Goal: Information Seeking & Learning: Find specific fact

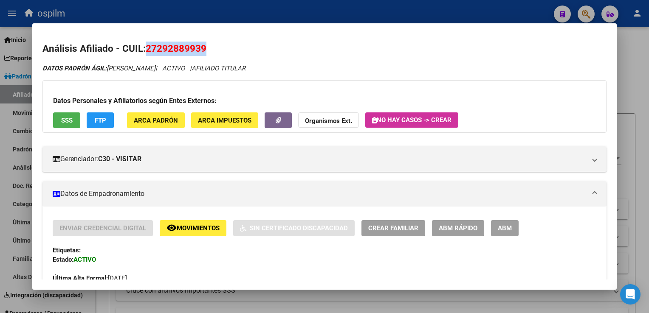
scroll to position [442, 0]
click at [248, 16] on div at bounding box center [324, 156] width 649 height 313
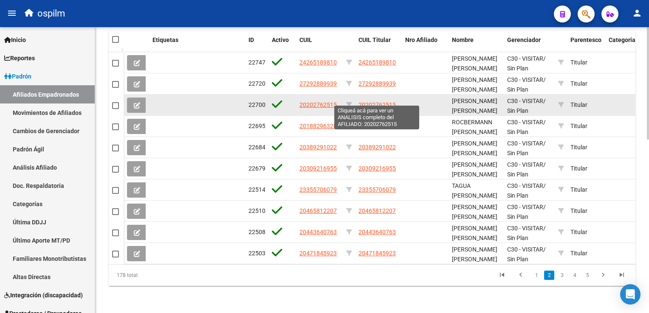
click at [369, 101] on span "20202762515" at bounding box center [376, 104] width 37 height 7
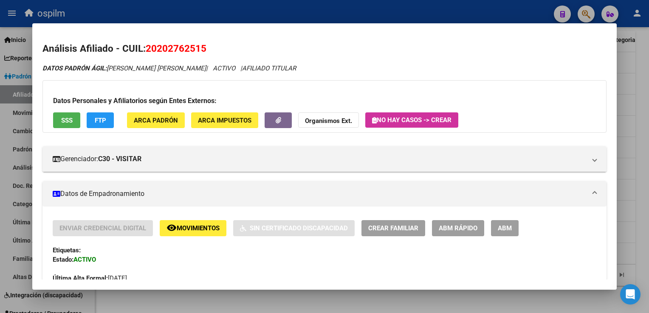
drag, startPoint x: 209, startPoint y: 50, endPoint x: 147, endPoint y: 52, distance: 62.0
click at [147, 52] on h2 "Análisis Afiliado - CUIL: 20202762515" at bounding box center [323, 49] width 563 height 14
click at [644, 113] on div at bounding box center [324, 156] width 649 height 313
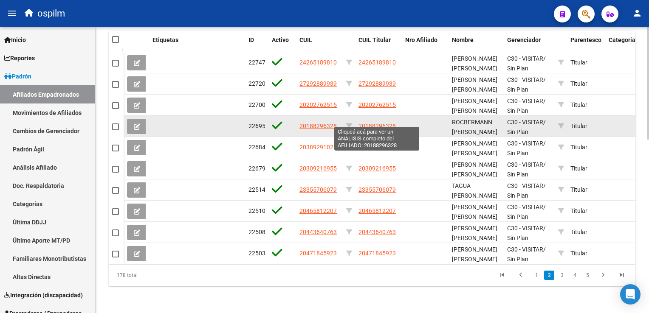
click at [384, 123] on span "20188296328" at bounding box center [376, 126] width 37 height 7
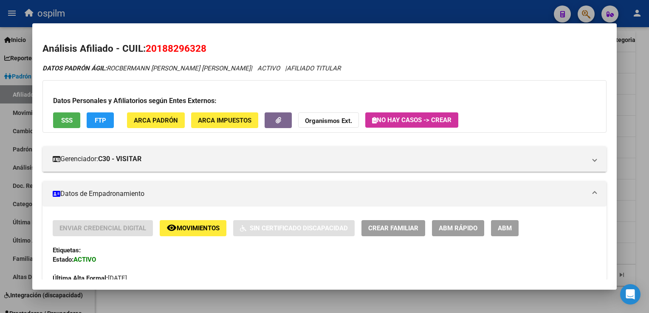
drag, startPoint x: 208, startPoint y: 50, endPoint x: 147, endPoint y: 50, distance: 61.6
click at [147, 50] on h2 "Análisis Afiliado - CUIL: 20188296328" at bounding box center [323, 49] width 563 height 14
copy span "20188296328"
click at [637, 98] on div at bounding box center [324, 156] width 649 height 313
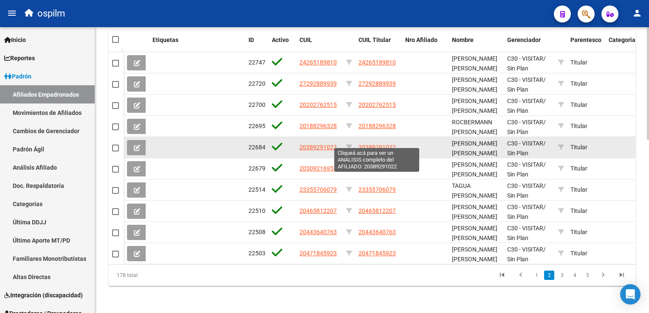
click at [375, 144] on span "20389291022" at bounding box center [376, 147] width 37 height 7
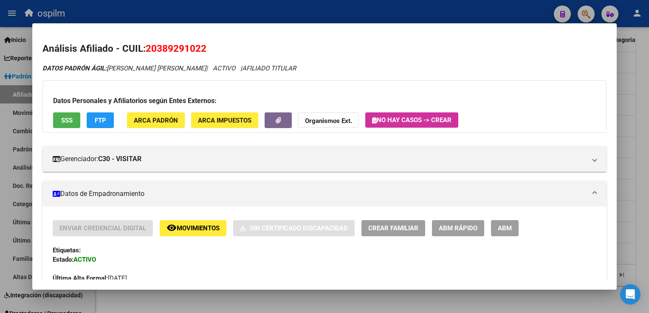
drag, startPoint x: 209, startPoint y: 48, endPoint x: 148, endPoint y: 50, distance: 61.2
click at [148, 50] on h2 "Análisis Afiliado - CUIL: 20389291022" at bounding box center [323, 49] width 563 height 14
copy span "20389291022"
click at [639, 109] on div at bounding box center [324, 156] width 649 height 313
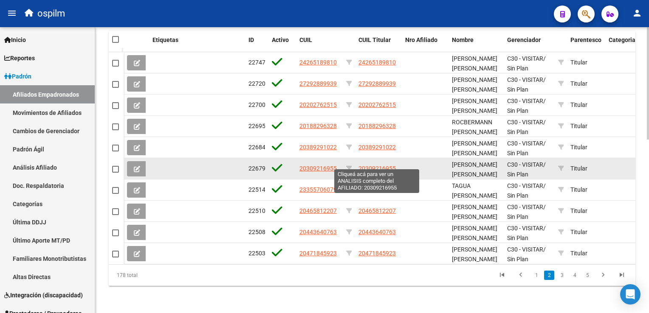
click at [371, 165] on span "20309216955" at bounding box center [376, 168] width 37 height 7
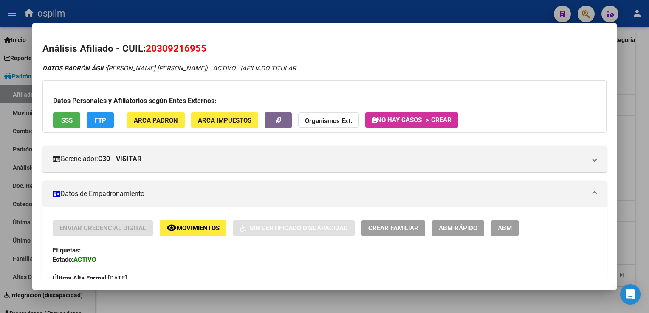
drag, startPoint x: 208, startPoint y: 49, endPoint x: 148, endPoint y: 51, distance: 59.5
click at [148, 51] on h2 "Análisis Afiliado - CUIL: 20309216955" at bounding box center [323, 49] width 563 height 14
copy span "20309216955"
click at [642, 148] on div at bounding box center [324, 156] width 649 height 313
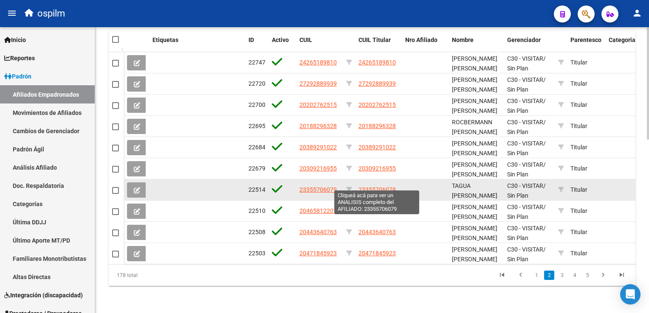
click at [370, 186] on span "23355706079" at bounding box center [376, 189] width 37 height 7
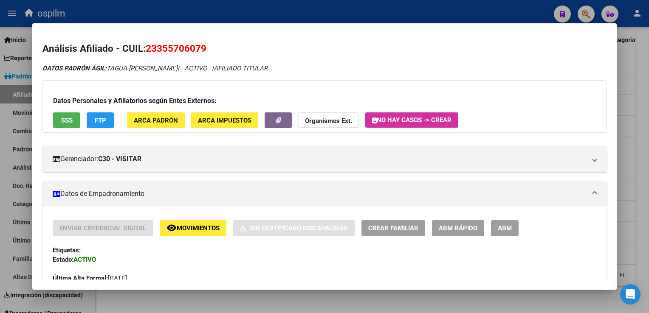
drag, startPoint x: 211, startPoint y: 48, endPoint x: 145, endPoint y: 49, distance: 65.4
click at [145, 49] on h2 "Análisis Afiliado - CUIL: 23355706079" at bounding box center [323, 49] width 563 height 14
copy span "23355706079"
click at [640, 105] on div at bounding box center [324, 156] width 649 height 313
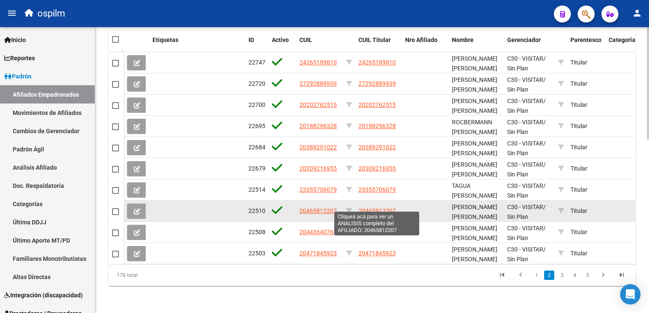
click at [382, 208] on span "20465812207" at bounding box center [376, 211] width 37 height 7
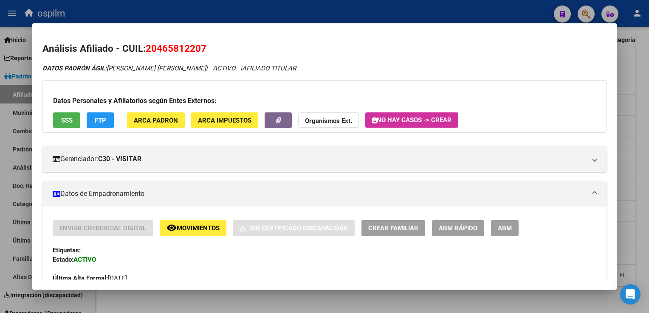
drag, startPoint x: 210, startPoint y: 49, endPoint x: 149, endPoint y: 51, distance: 61.6
click at [149, 51] on h2 "Análisis Afiliado - CUIL: 20465812207" at bounding box center [323, 49] width 563 height 14
copy span "20465812207"
click at [634, 101] on div at bounding box center [324, 156] width 649 height 313
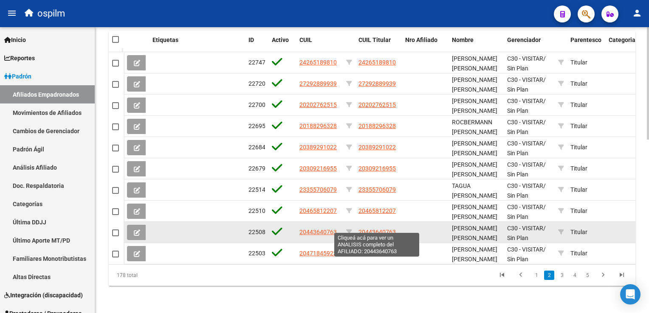
click at [390, 229] on span "20443640763" at bounding box center [376, 232] width 37 height 7
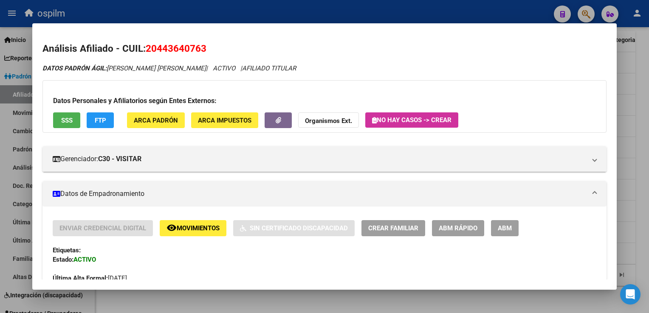
drag, startPoint x: 169, startPoint y: 50, endPoint x: 146, endPoint y: 48, distance: 23.0
click at [146, 48] on h2 "Análisis Afiliado - CUIL: 20443640763" at bounding box center [323, 49] width 563 height 14
copy span "20443640763"
click at [640, 118] on div at bounding box center [324, 156] width 649 height 313
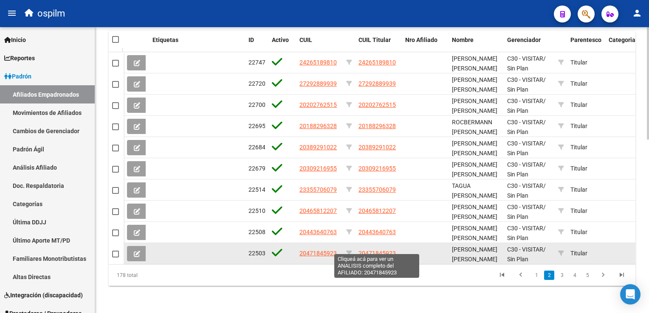
click at [380, 250] on span "20471845923" at bounding box center [376, 253] width 37 height 7
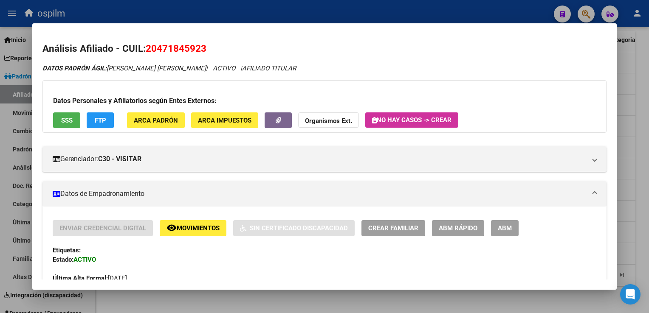
drag, startPoint x: 212, startPoint y: 48, endPoint x: 144, endPoint y: 48, distance: 67.9
click at [144, 48] on h2 "Análisis Afiliado - CUIL: 20471845923" at bounding box center [323, 49] width 563 height 14
copy h2 "20471845923"
click at [640, 76] on div at bounding box center [324, 156] width 649 height 313
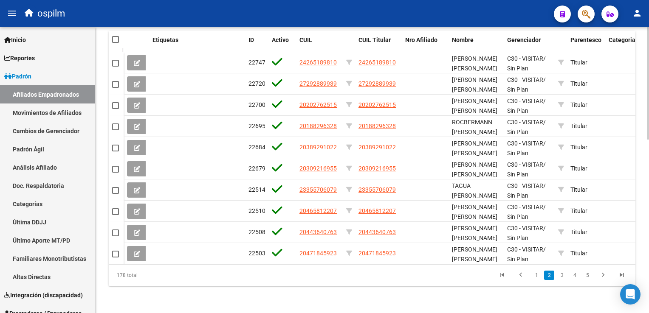
click at [561, 276] on link "3" at bounding box center [562, 275] width 10 height 9
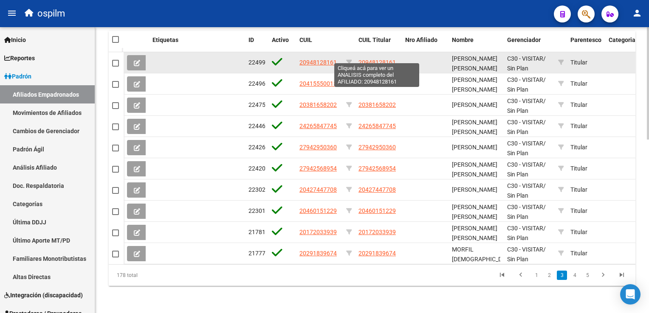
click at [389, 59] on span "20948128161" at bounding box center [376, 62] width 37 height 7
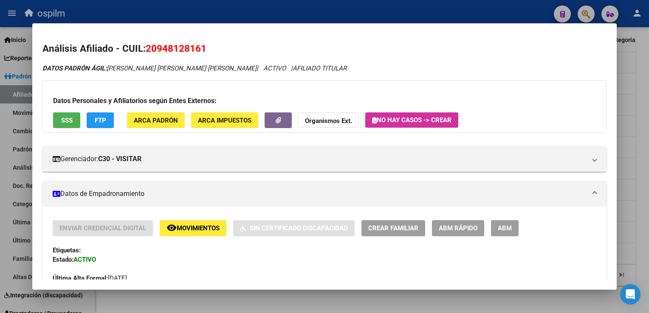
drag, startPoint x: 208, startPoint y: 50, endPoint x: 146, endPoint y: 48, distance: 62.5
click at [146, 48] on h2 "Análisis Afiliado - CUIL: 20948128161" at bounding box center [323, 49] width 563 height 14
copy span "20948128161"
click at [639, 82] on div at bounding box center [324, 156] width 649 height 313
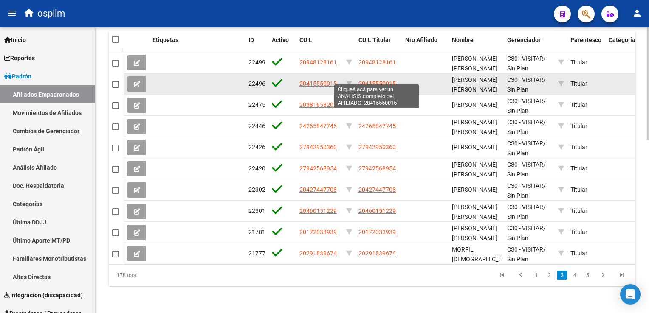
click at [383, 80] on span "20415550015" at bounding box center [376, 83] width 37 height 7
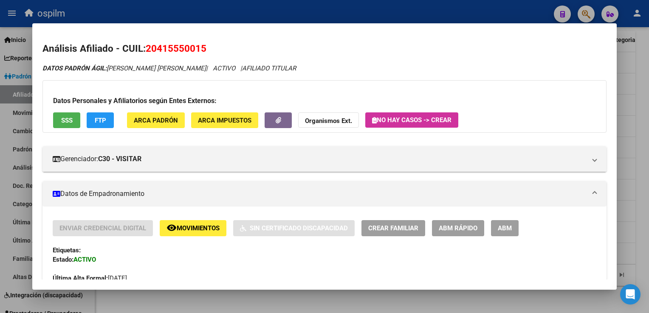
drag, startPoint x: 209, startPoint y: 50, endPoint x: 149, endPoint y: 53, distance: 60.4
click at [149, 53] on h2 "Análisis Afiliado - CUIL: 20415550015" at bounding box center [323, 49] width 563 height 14
copy span "20415550015"
click at [648, 81] on div at bounding box center [324, 156] width 649 height 313
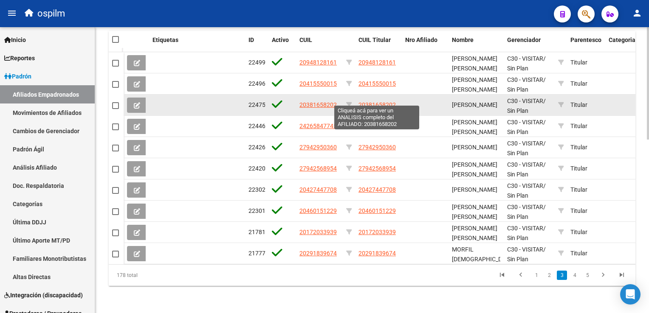
click at [372, 101] on span "20381658202" at bounding box center [376, 104] width 37 height 7
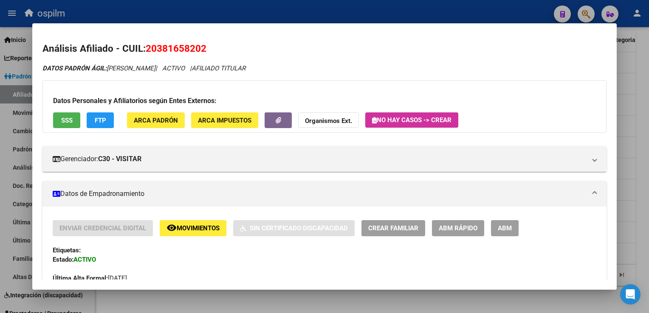
drag, startPoint x: 209, startPoint y: 50, endPoint x: 147, endPoint y: 53, distance: 62.5
click at [147, 53] on h2 "Análisis Afiliado - CUIL: 20381658202" at bounding box center [323, 49] width 563 height 14
copy span "20381658202"
click at [641, 77] on div at bounding box center [324, 156] width 649 height 313
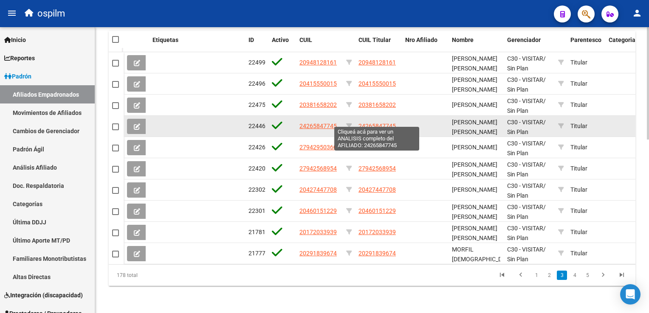
click at [379, 123] on span "24265847745" at bounding box center [376, 126] width 37 height 7
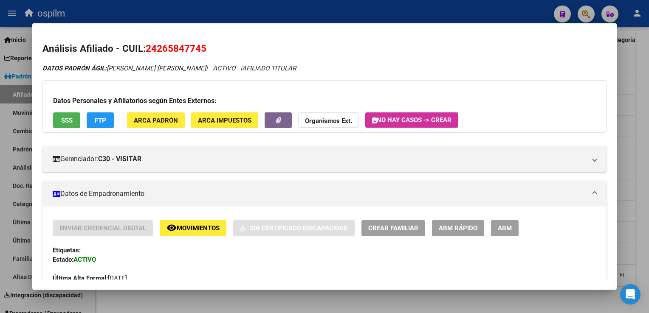
drag, startPoint x: 208, startPoint y: 48, endPoint x: 147, endPoint y: 50, distance: 61.2
click at [147, 50] on h2 "Análisis Afiliado - CUIL: 24265847745" at bounding box center [323, 49] width 563 height 14
click at [640, 75] on div at bounding box center [324, 156] width 649 height 313
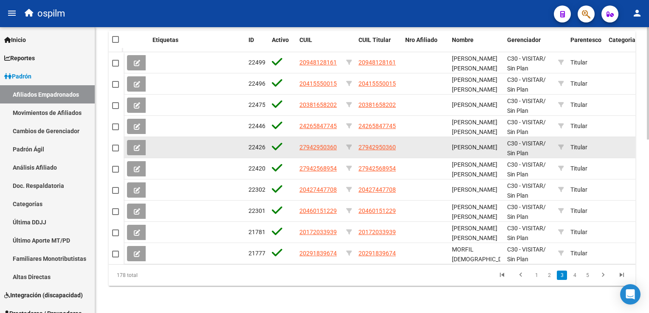
click at [369, 144] on span "27942950360" at bounding box center [376, 147] width 37 height 7
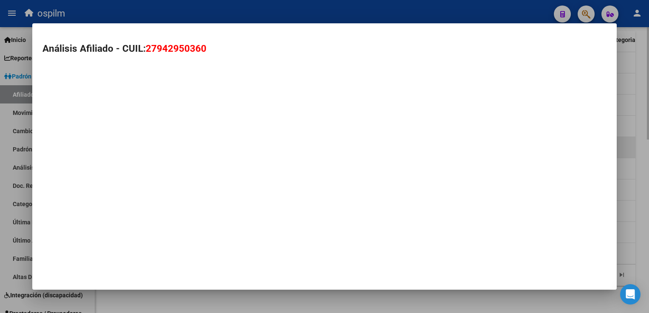
type textarea "27942950360"
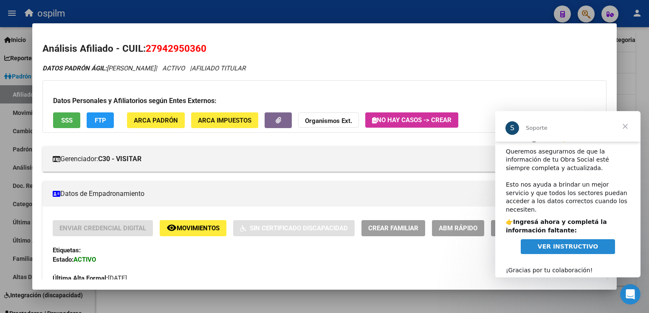
scroll to position [11, 0]
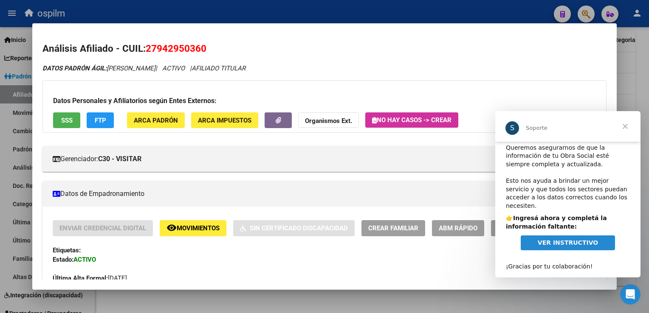
click at [557, 239] on span "VER INSTRUCTIVO" at bounding box center [568, 242] width 60 height 7
click at [627, 132] on span "Cerrar" at bounding box center [625, 126] width 31 height 31
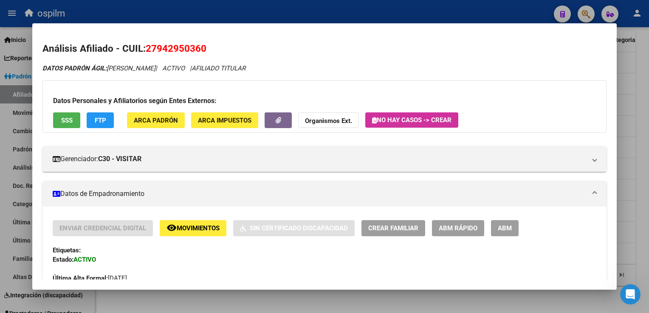
drag, startPoint x: 215, startPoint y: 47, endPoint x: 144, endPoint y: 47, distance: 71.3
click at [144, 47] on h2 "Análisis Afiliado - CUIL: 27942950360" at bounding box center [323, 49] width 563 height 14
click at [181, 226] on span "Movimientos" at bounding box center [198, 229] width 43 height 8
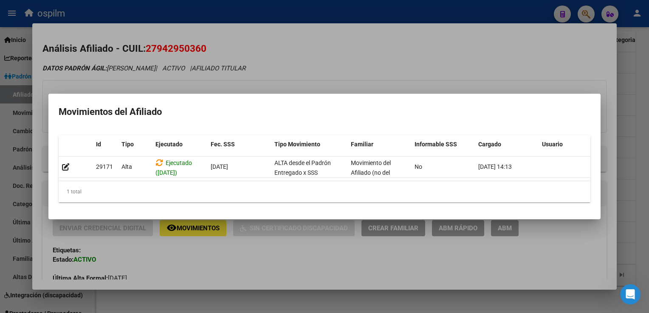
click at [284, 39] on div at bounding box center [324, 156] width 649 height 313
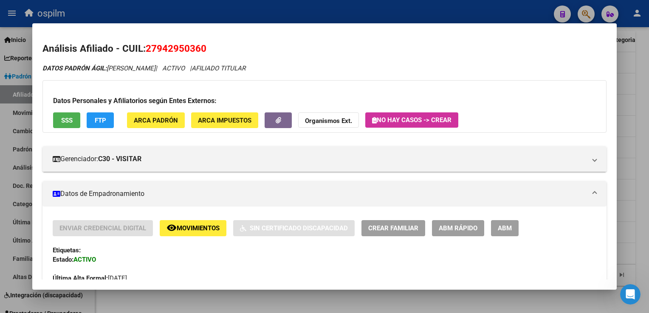
click at [73, 118] on button "SSS" at bounding box center [66, 121] width 27 height 16
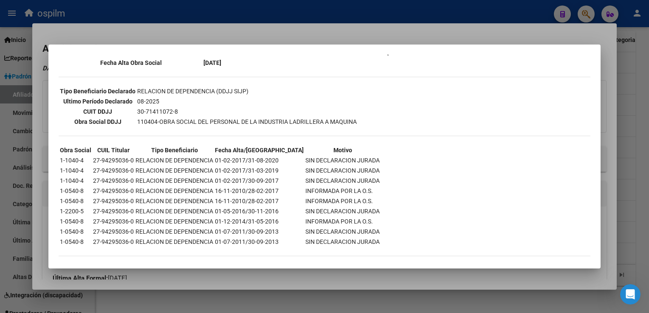
scroll to position [0, 0]
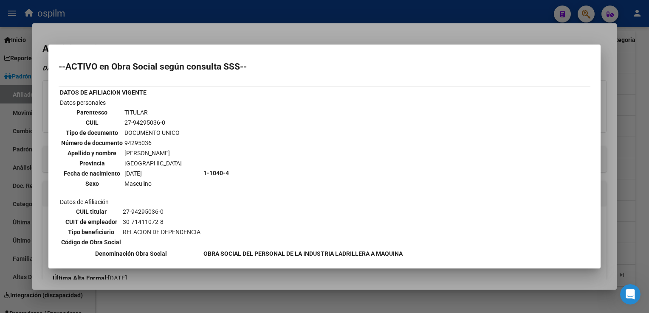
drag, startPoint x: 245, startPoint y: 28, endPoint x: 197, endPoint y: 59, distance: 57.5
click at [245, 28] on div at bounding box center [324, 156] width 649 height 313
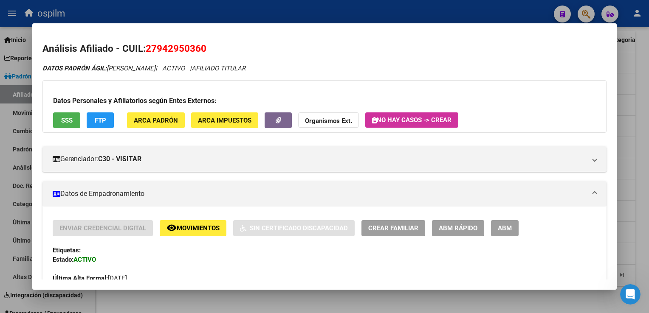
click at [105, 120] on span "FTP" at bounding box center [100, 121] width 11 height 8
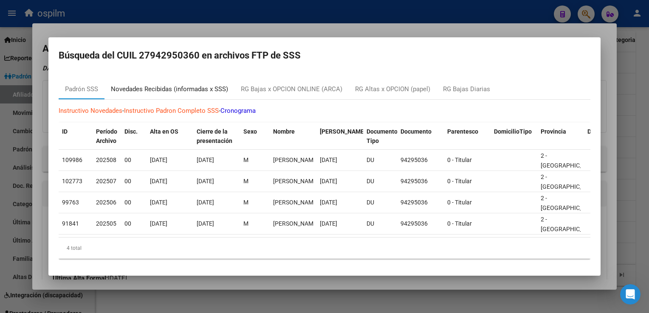
click at [149, 87] on div "Novedades Recibidas (informadas x SSS)" at bounding box center [169, 89] width 117 height 10
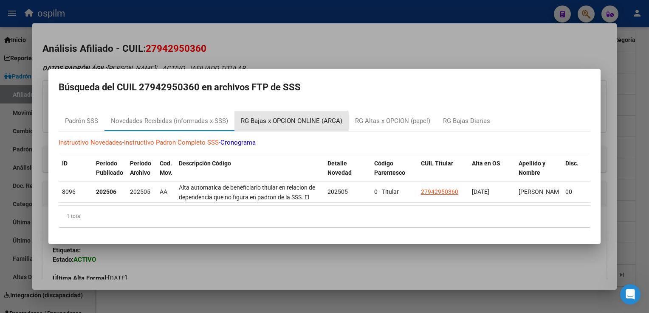
click at [263, 120] on div "RG Bajas x OPCION ONLINE (ARCA)" at bounding box center [291, 121] width 101 height 10
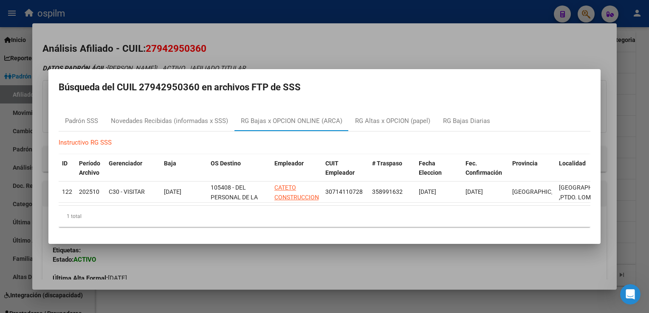
drag, startPoint x: 359, startPoint y: 42, endPoint x: 249, endPoint y: 57, distance: 111.0
click at [355, 39] on div at bounding box center [324, 156] width 649 height 313
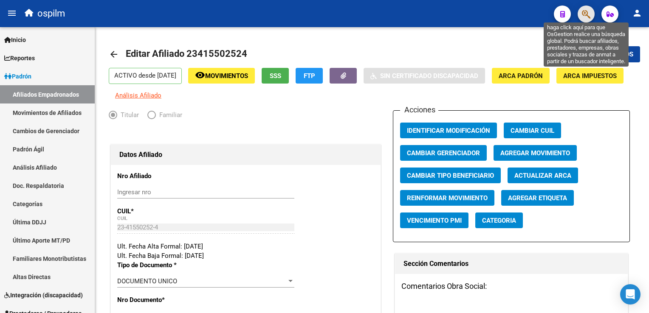
click at [585, 13] on icon "button" at bounding box center [586, 14] width 8 height 10
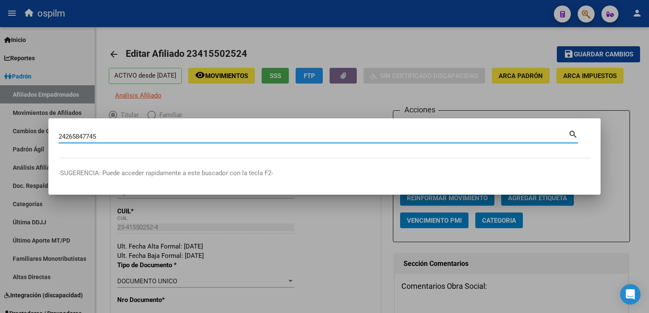
type input "24265847745"
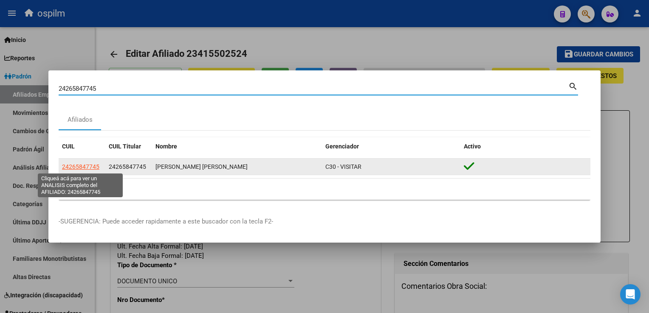
click at [82, 168] on span "24265847745" at bounding box center [80, 166] width 37 height 7
type textarea "24265847745"
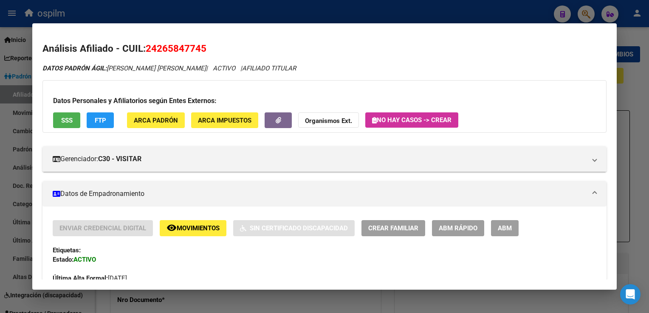
click at [172, 229] on mat-icon "remove_red_eye" at bounding box center [171, 228] width 10 height 10
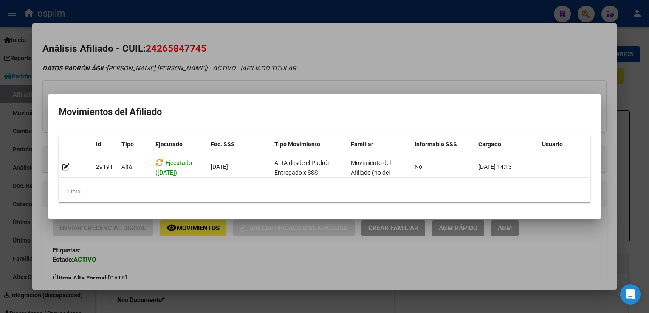
click at [363, 68] on div at bounding box center [324, 156] width 649 height 313
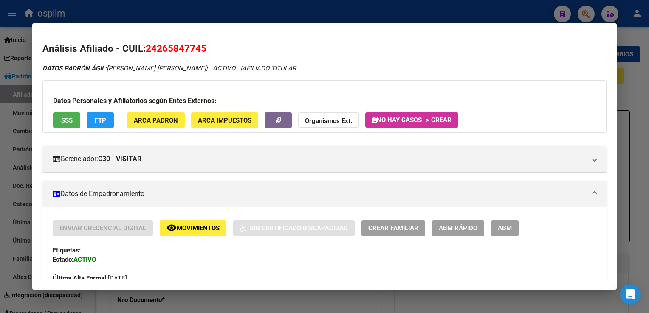
click at [70, 117] on span "SSS" at bounding box center [66, 121] width 11 height 8
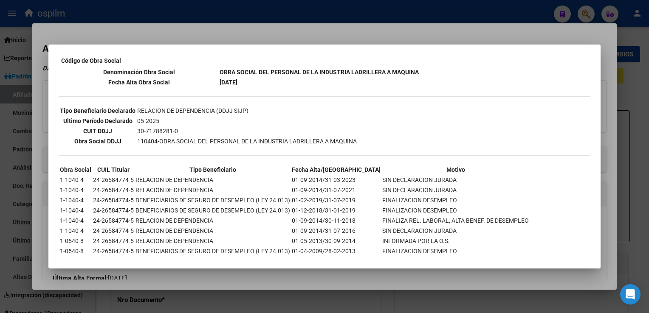
scroll to position [184, 0]
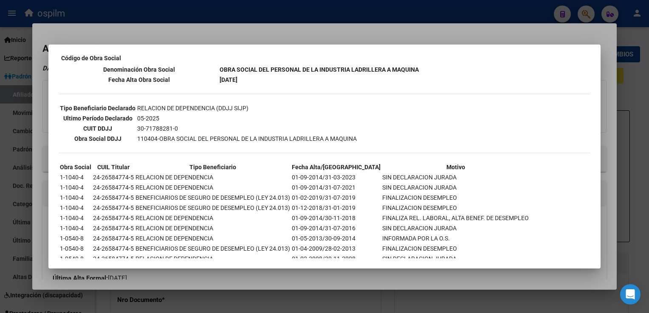
click at [303, 38] on div at bounding box center [324, 156] width 649 height 313
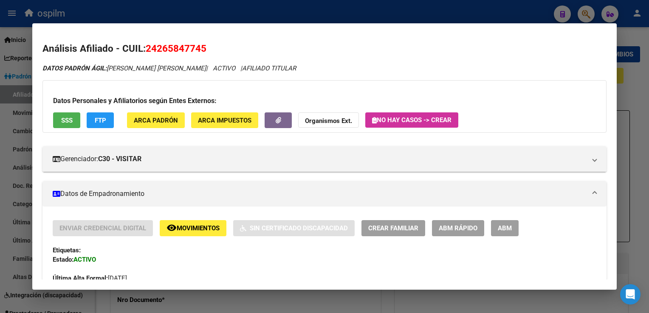
click at [100, 113] on button "FTP" at bounding box center [100, 121] width 27 height 16
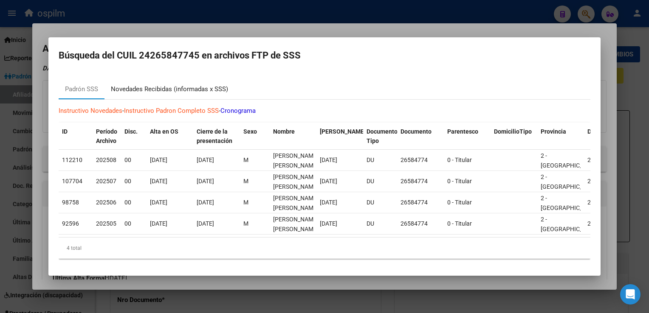
click at [164, 84] on div "Novedades Recibidas (informadas x SSS)" at bounding box center [169, 89] width 117 height 10
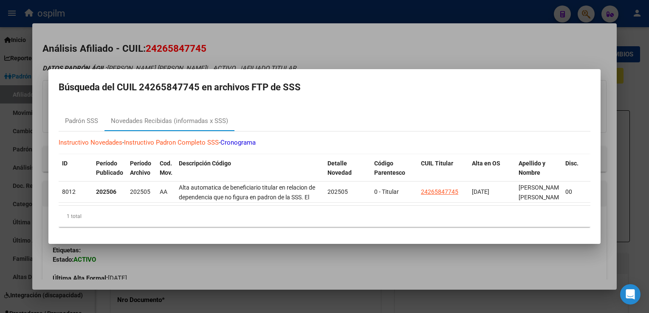
click at [293, 38] on div at bounding box center [324, 156] width 649 height 313
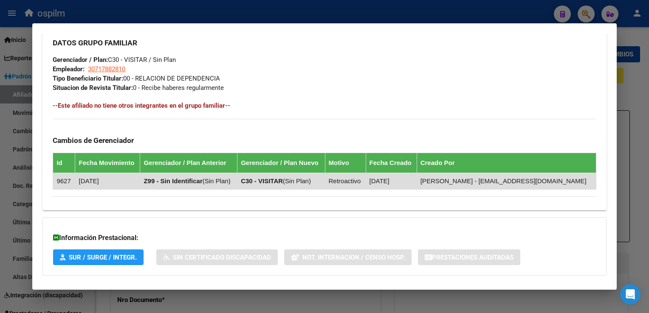
scroll to position [442, 0]
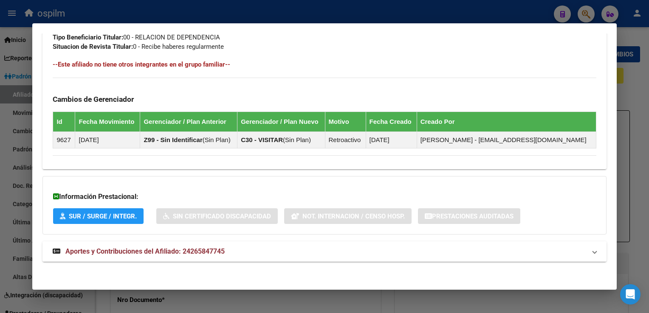
click at [142, 248] on span "Aportes y Contribuciones del Afiliado: 24265847745" at bounding box center [144, 252] width 159 height 8
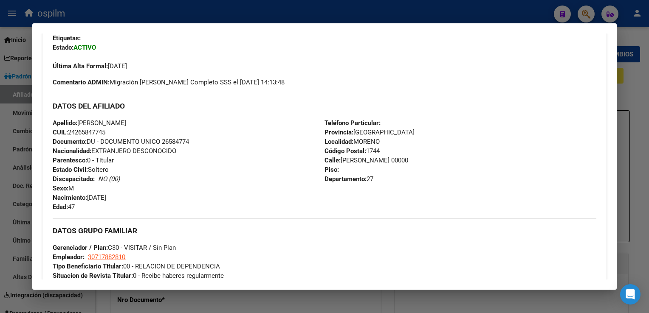
scroll to position [0, 0]
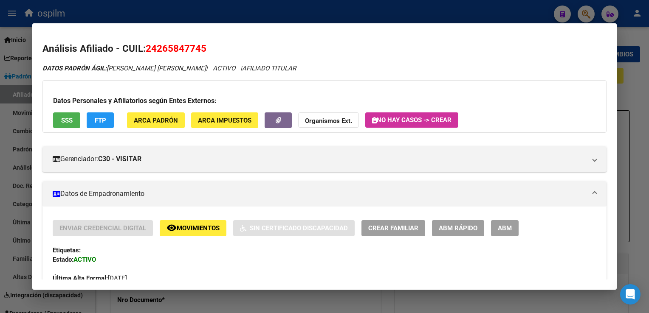
click at [445, 230] on span "ABM Rápido" at bounding box center [458, 229] width 39 height 8
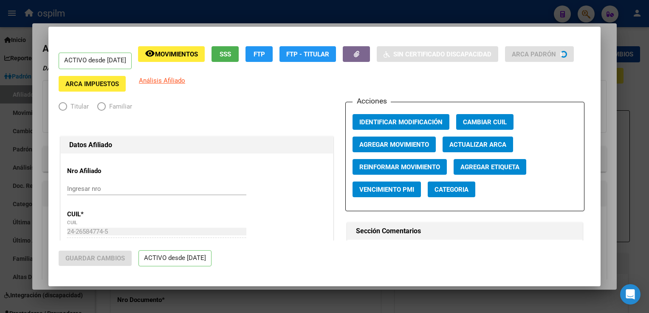
radio input "true"
type input "30-71788281-0"
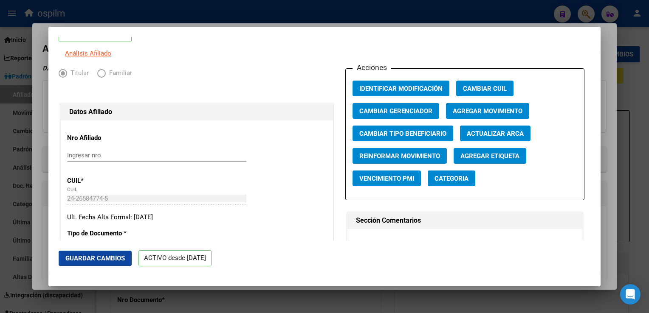
scroll to position [25, 0]
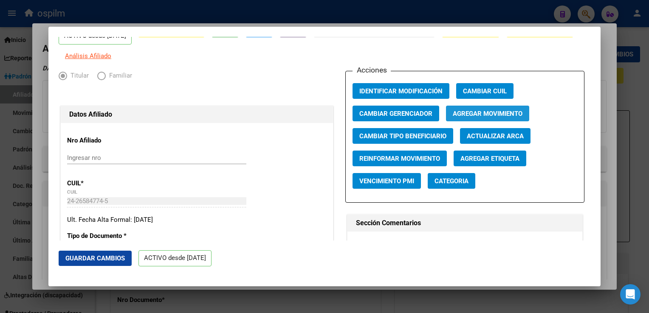
click at [484, 118] on span "Agregar Movimiento" at bounding box center [488, 114] width 70 height 8
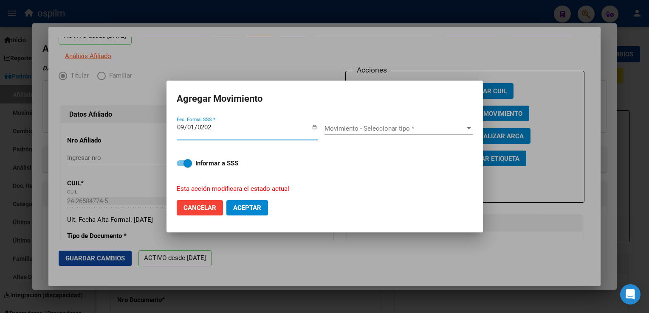
type input "2025-09-01"
click at [397, 129] on span "Movimiento - Seleccionar tipo *" at bounding box center [394, 129] width 141 height 8
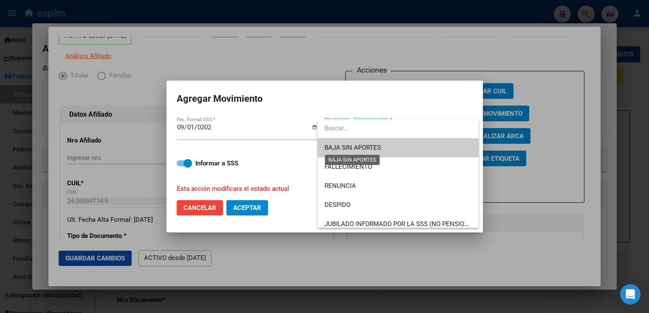
click at [371, 148] on span "BAJA SIN APORTES" at bounding box center [352, 148] width 56 height 8
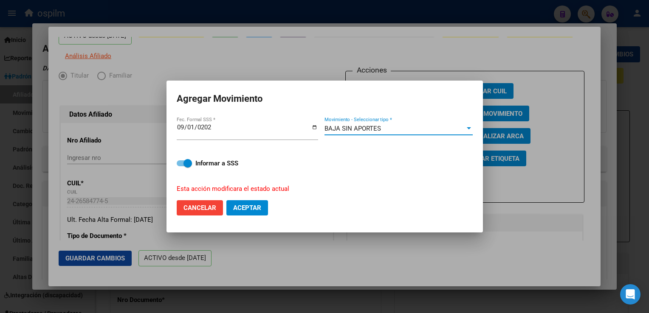
click at [250, 206] on span "Aceptar" at bounding box center [247, 208] width 28 height 8
checkbox input "false"
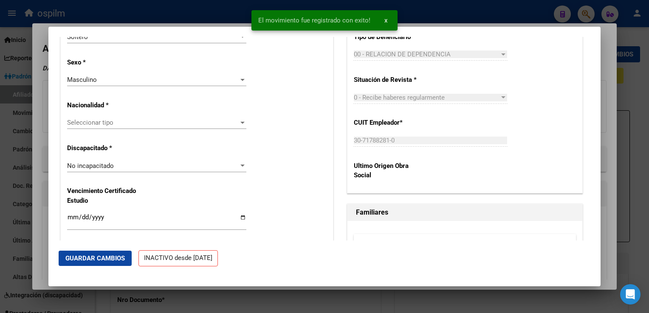
scroll to position [625, 0]
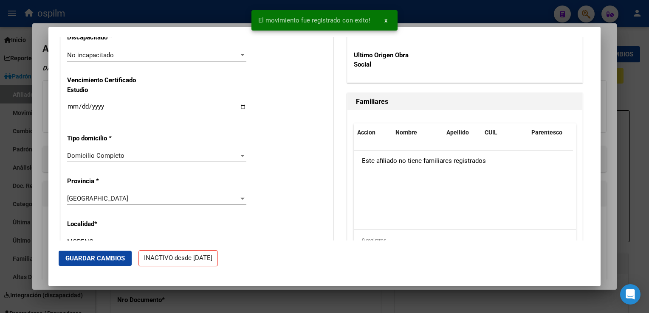
click at [87, 263] on button "Guardar Cambios" at bounding box center [95, 258] width 73 height 15
click at [604, 53] on div at bounding box center [324, 156] width 649 height 313
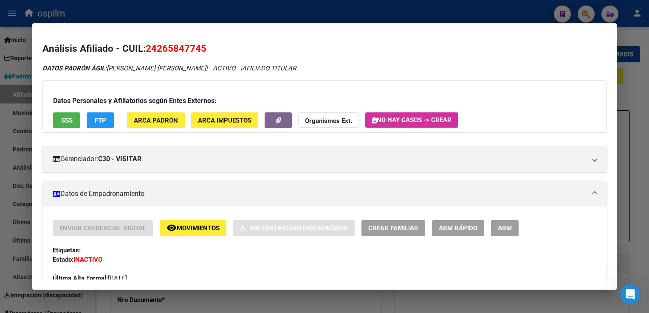
scroll to position [0, 0]
drag, startPoint x: 636, startPoint y: 87, endPoint x: 628, endPoint y: 73, distance: 16.6
click at [634, 79] on div at bounding box center [324, 156] width 649 height 313
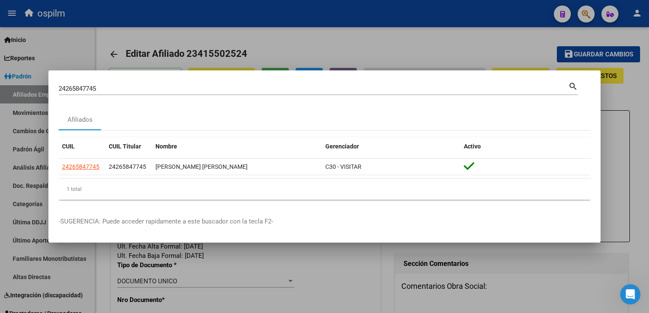
click at [425, 71] on mat-dialog-container "24265847745 Buscar (apellido, dni, cuil, nro traspaso, cuit, obra social) searc…" at bounding box center [324, 156] width 552 height 173
drag, startPoint x: 418, startPoint y: 45, endPoint x: 350, endPoint y: 3, distance: 80.3
click at [418, 45] on div at bounding box center [324, 156] width 649 height 313
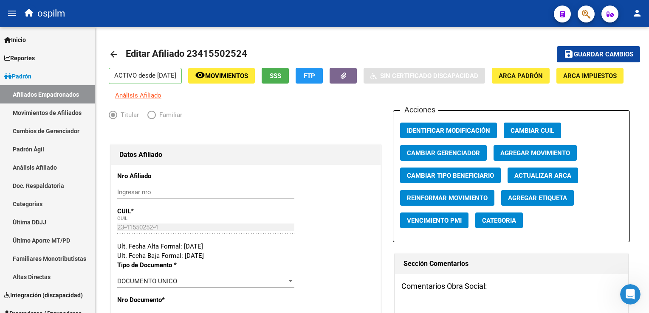
click at [588, 19] on icon "button" at bounding box center [586, 14] width 8 height 10
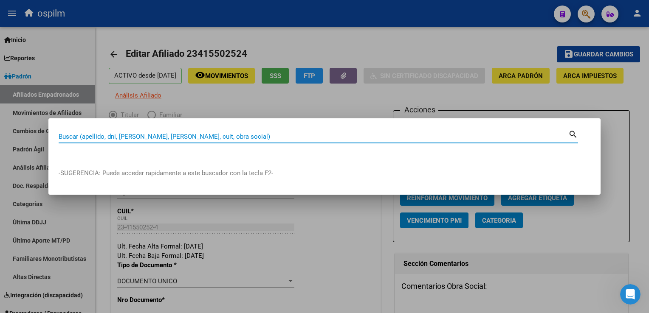
click at [115, 140] on input "Buscar (apellido, dni, cuil, nro traspaso, cuit, obra social)" at bounding box center [313, 137] width 509 height 8
type input "51453497"
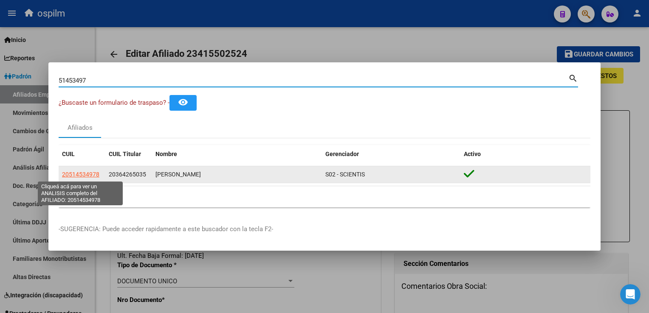
click at [76, 174] on span "20514534978" at bounding box center [80, 174] width 37 height 7
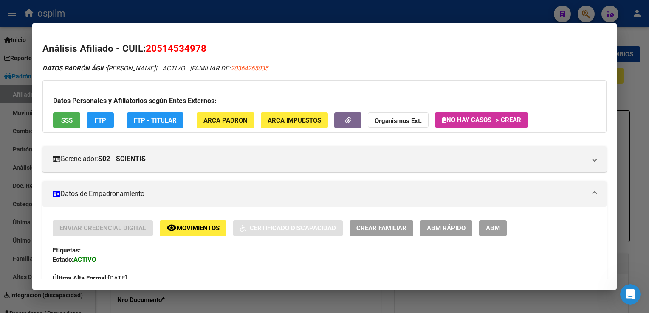
click at [69, 121] on span "SSS" at bounding box center [66, 121] width 11 height 8
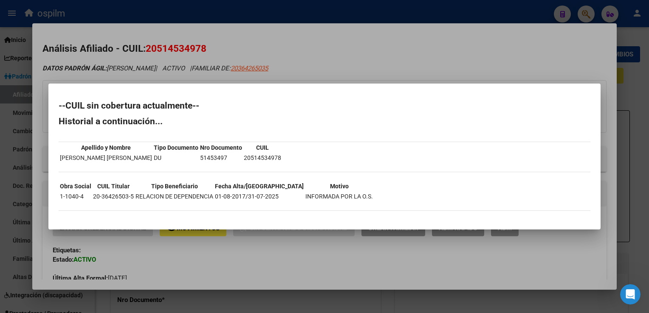
click at [281, 51] on div at bounding box center [324, 156] width 649 height 313
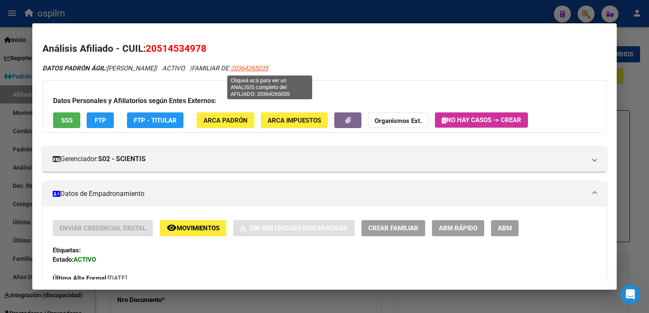
click at [266, 67] on span "20364265035" at bounding box center [249, 69] width 37 height 8
type textarea "20364265035"
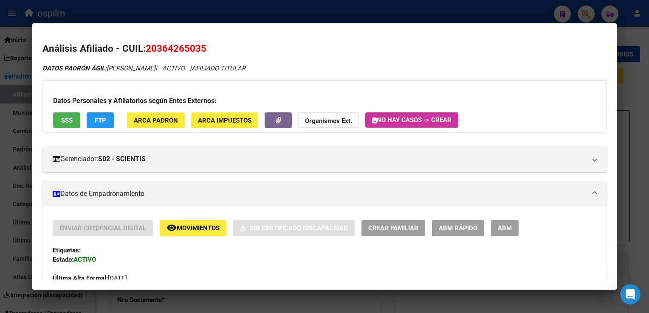
click at [66, 118] on span "SSS" at bounding box center [66, 121] width 11 height 8
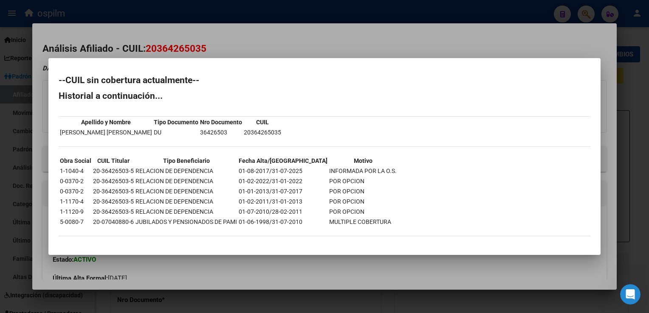
click at [261, 31] on div at bounding box center [324, 156] width 649 height 313
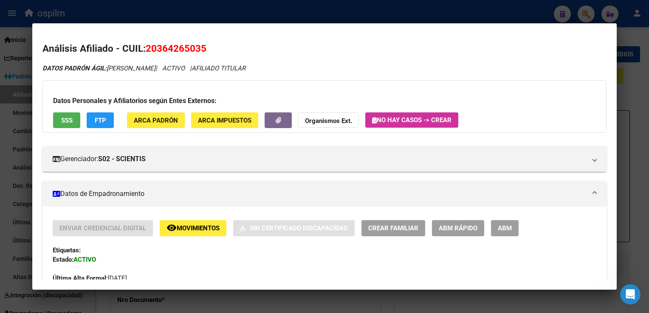
click at [97, 122] on span "FTP" at bounding box center [100, 121] width 11 height 8
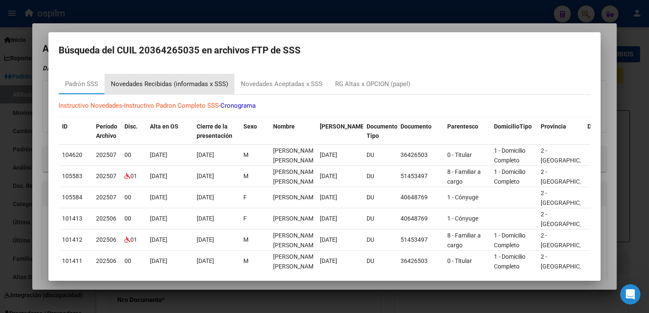
click at [174, 85] on div "Novedades Recibidas (informadas x SSS)" at bounding box center [169, 84] width 117 height 10
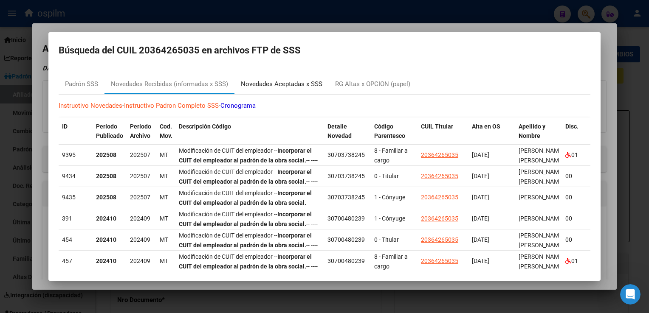
click at [271, 84] on div "Novedades Aceptadas x SSS" at bounding box center [282, 84] width 82 height 10
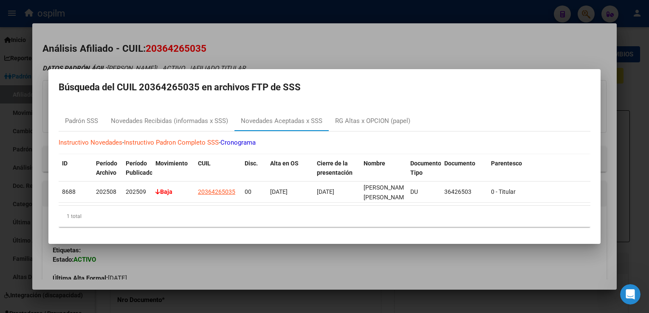
click at [291, 23] on div at bounding box center [324, 156] width 649 height 313
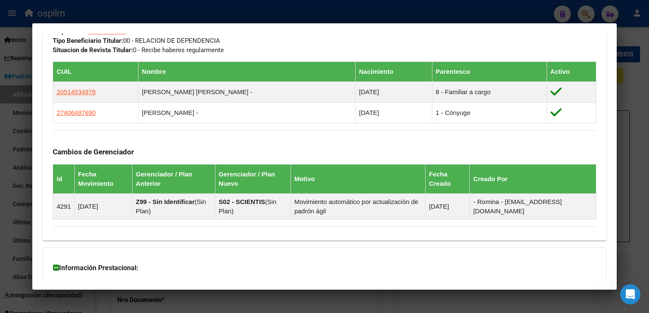
scroll to position [519, 0]
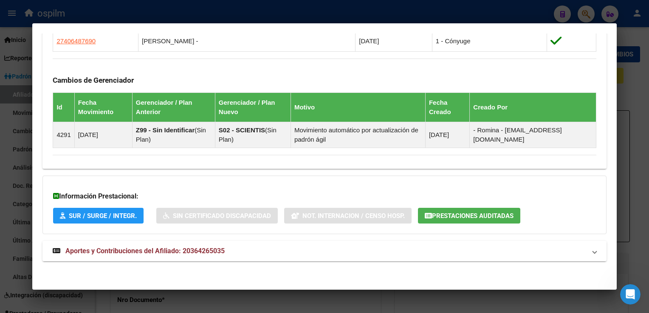
click at [120, 250] on span "Aportes y Contribuciones del Afiliado: 20364265035" at bounding box center [144, 251] width 159 height 8
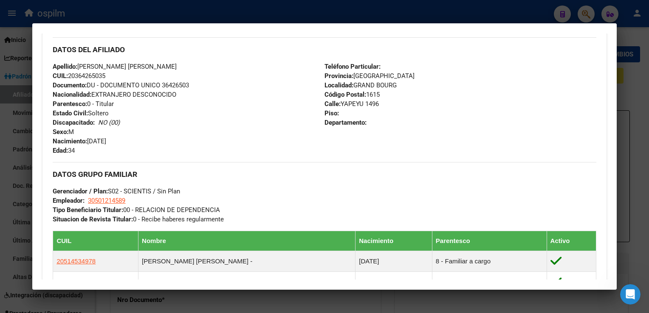
scroll to position [0, 0]
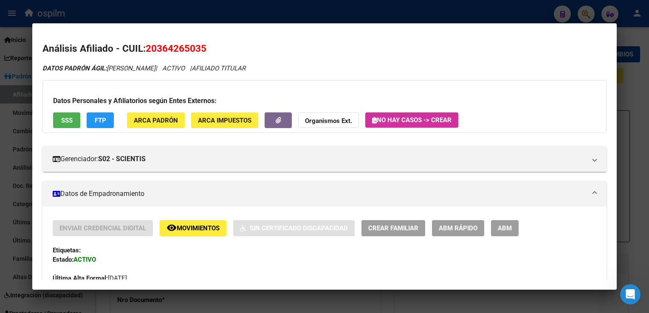
click at [103, 118] on span "FTP" at bounding box center [100, 121] width 11 height 8
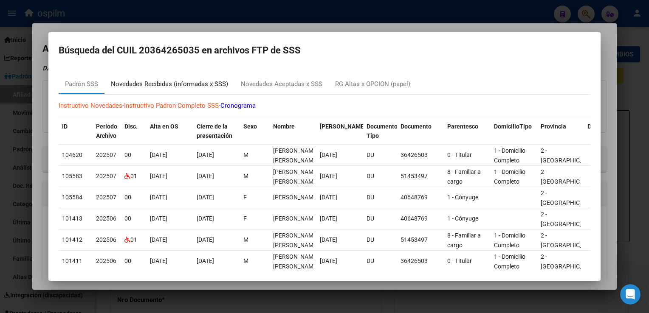
click at [200, 84] on div "Novedades Recibidas (informadas x SSS)" at bounding box center [169, 84] width 117 height 10
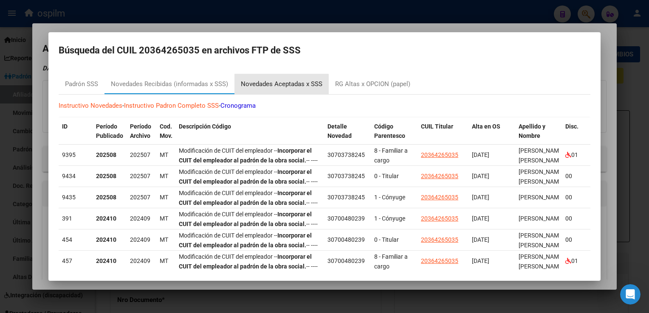
click at [279, 86] on div "Novedades Aceptadas x SSS" at bounding box center [282, 84] width 82 height 10
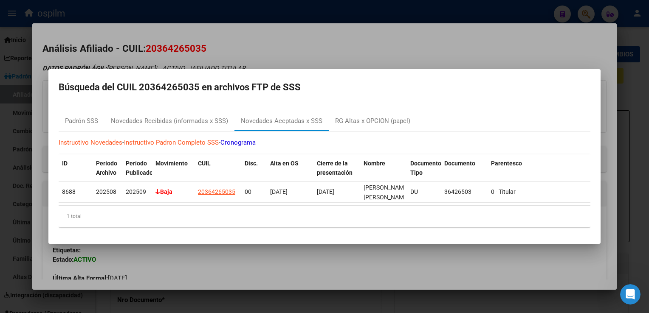
drag, startPoint x: 200, startPoint y: 84, endPoint x: 142, endPoint y: 84, distance: 58.2
click at [142, 84] on h2 "Búsqueda del CUIL 20364265035 en archivos FTP de SSS" at bounding box center [325, 87] width 532 height 16
copy h2 "20364265035"
click at [304, 50] on div at bounding box center [324, 156] width 649 height 313
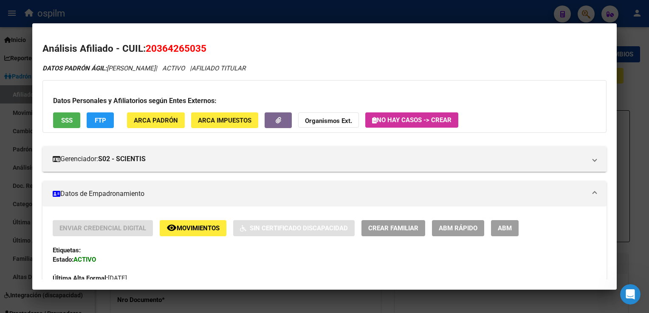
click at [630, 84] on div at bounding box center [324, 156] width 649 height 313
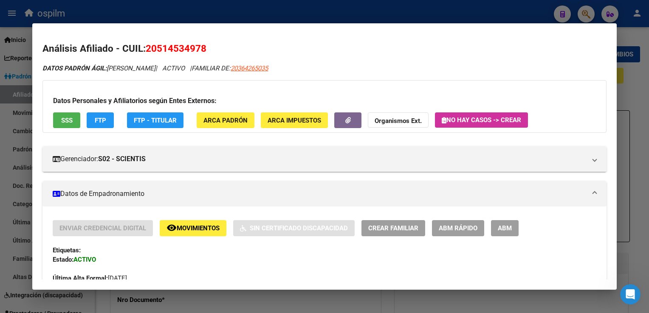
click at [69, 121] on span "SSS" at bounding box center [66, 121] width 11 height 8
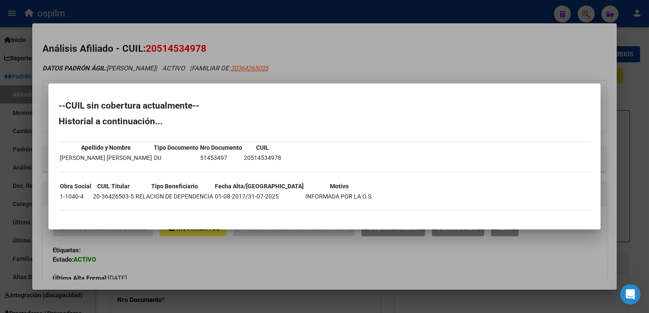
click at [270, 50] on div at bounding box center [324, 156] width 649 height 313
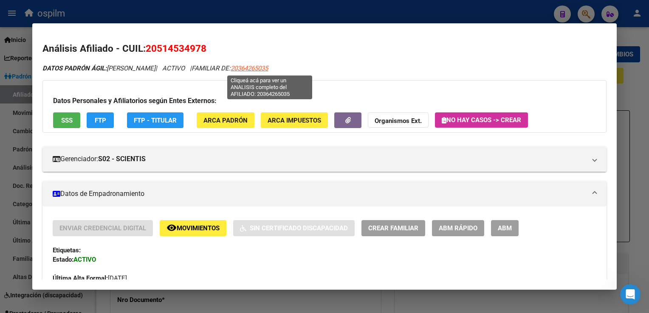
click at [267, 70] on span "20364265035" at bounding box center [249, 69] width 37 height 8
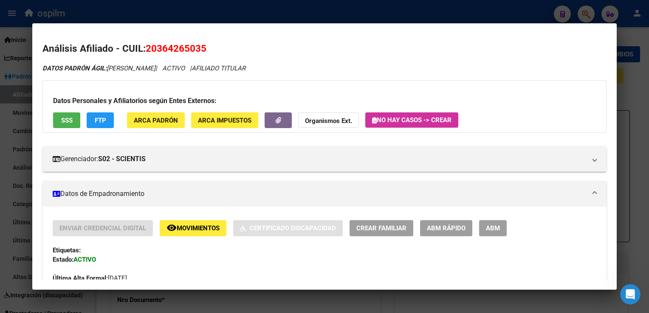
click at [104, 120] on span "FTP" at bounding box center [100, 121] width 11 height 8
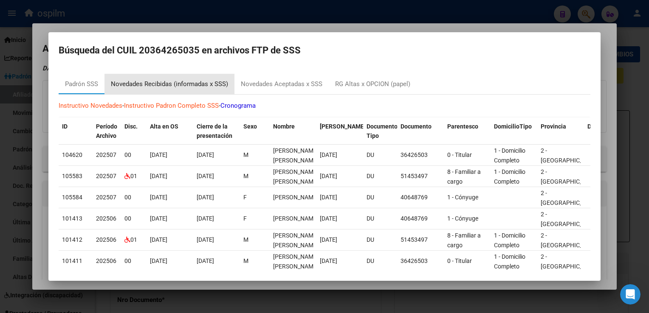
click at [200, 81] on div "Novedades Recibidas (informadas x SSS)" at bounding box center [169, 84] width 117 height 10
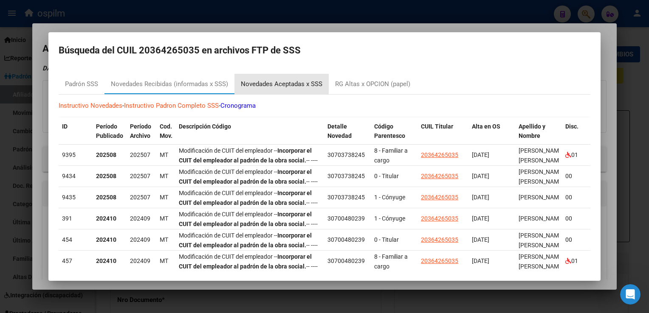
click at [279, 79] on div "Novedades Aceptadas x SSS" at bounding box center [282, 84] width 82 height 10
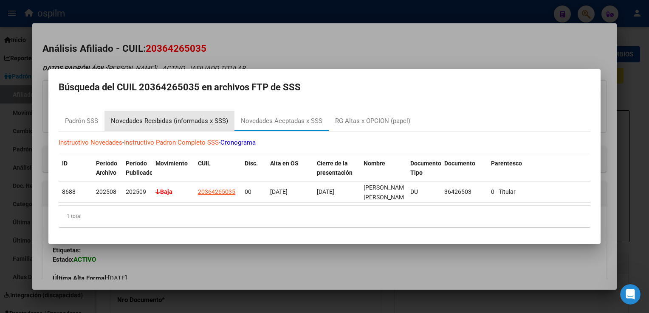
click at [197, 117] on div "Novedades Recibidas (informadas x SSS)" at bounding box center [169, 121] width 117 height 10
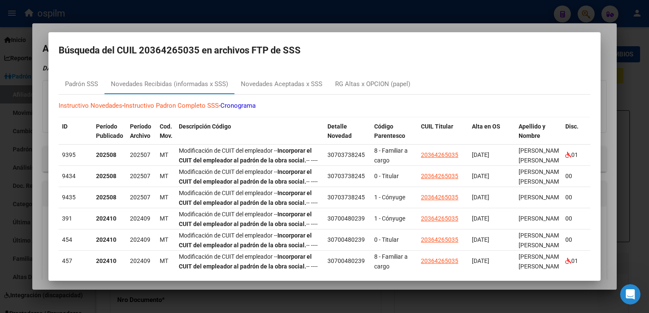
drag, startPoint x: 268, startPoint y: 25, endPoint x: 245, endPoint y: 40, distance: 27.1
click at [268, 25] on div at bounding box center [324, 156] width 649 height 313
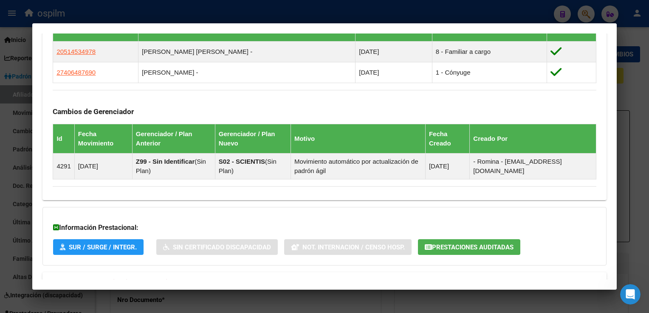
scroll to position [519, 0]
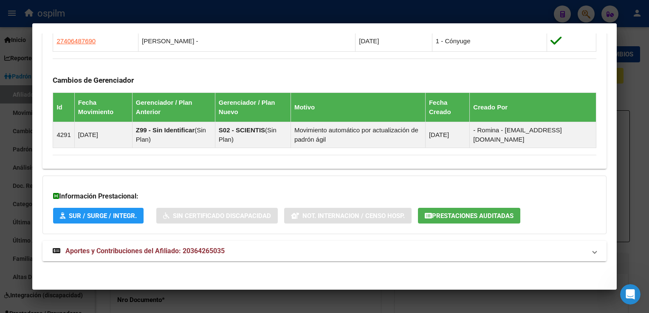
click at [128, 250] on span "Aportes y Contribuciones del Afiliado: 20364265035" at bounding box center [144, 251] width 159 height 8
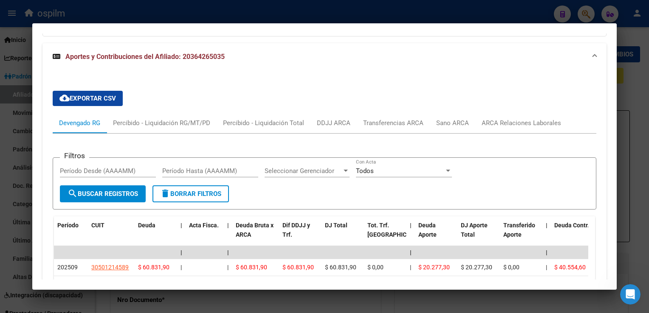
scroll to position [724, 0]
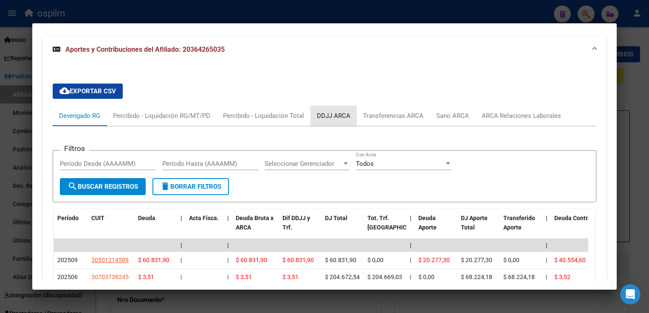
click at [323, 115] on div "DDJJ ARCA" at bounding box center [334, 115] width 34 height 9
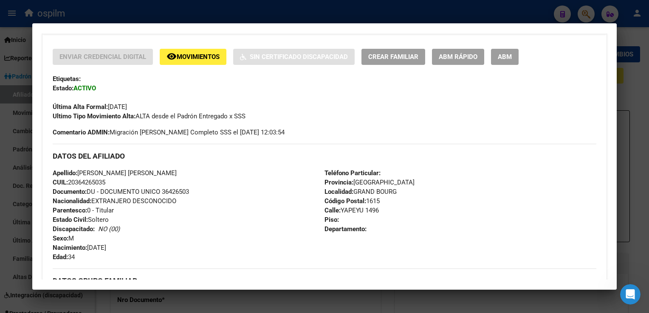
scroll to position [0, 0]
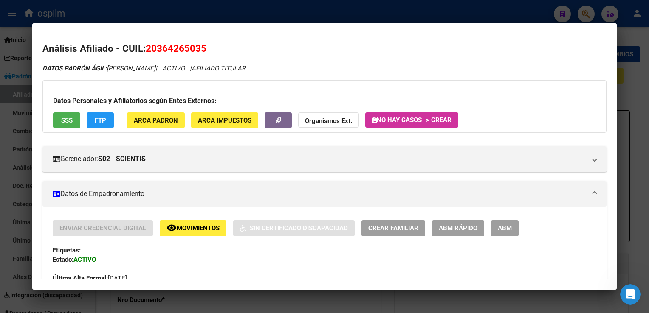
drag, startPoint x: 209, startPoint y: 47, endPoint x: 148, endPoint y: 47, distance: 61.1
click at [148, 47] on h2 "Análisis Afiliado - CUIL: 20364265035" at bounding box center [323, 49] width 563 height 14
drag, startPoint x: 148, startPoint y: 47, endPoint x: 272, endPoint y: 34, distance: 124.7
click at [269, 37] on mat-dialog-content "Análisis Afiliado - CUIL: 20364265035 DATOS PADRÓN ÁGIL: PAIZ, MAXIMILIANO RAUL…" at bounding box center [324, 157] width 584 height 246
click at [158, 48] on span "20364265035" at bounding box center [176, 48] width 61 height 11
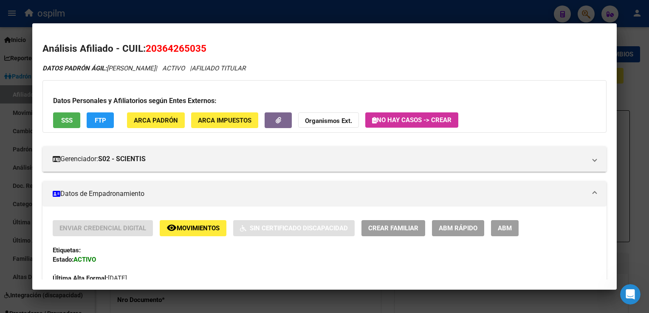
click at [158, 47] on span "20364265035" at bounding box center [176, 48] width 61 height 11
click at [263, 37] on mat-dialog-content "Análisis Afiliado - CUIL: 20364265035 DATOS PADRÓN ÁGIL: PAIZ, MAXIMILIANO RAUL…" at bounding box center [324, 157] width 584 height 246
drag, startPoint x: 157, startPoint y: 47, endPoint x: 202, endPoint y: 48, distance: 45.4
click at [202, 48] on span "20364265035" at bounding box center [176, 48] width 61 height 11
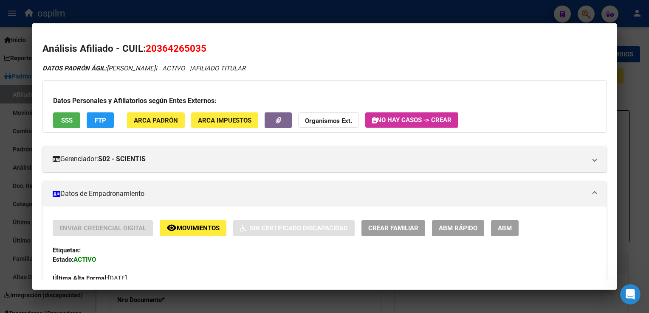
copy span "36426503"
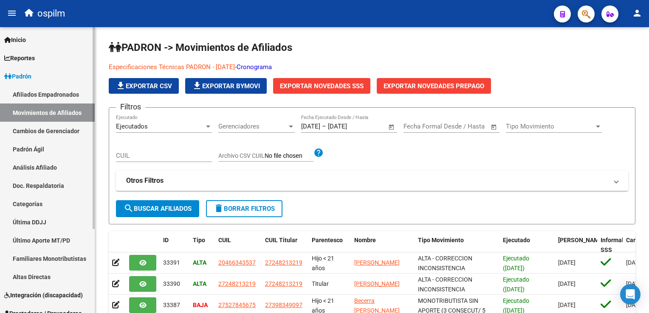
scroll to position [208, 0]
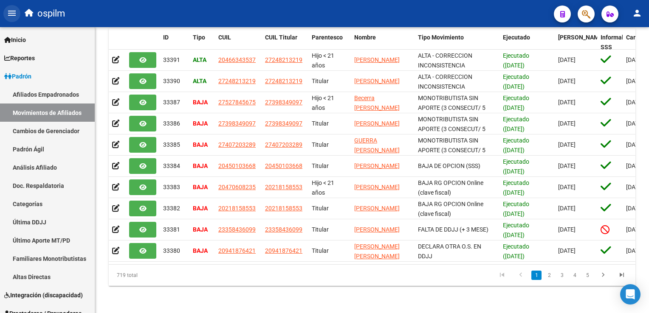
click at [9, 13] on mat-icon "menu" at bounding box center [12, 13] width 10 height 10
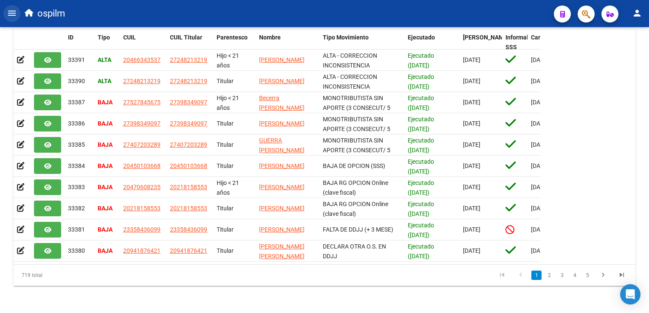
click at [9, 13] on mat-icon "menu" at bounding box center [12, 13] width 10 height 10
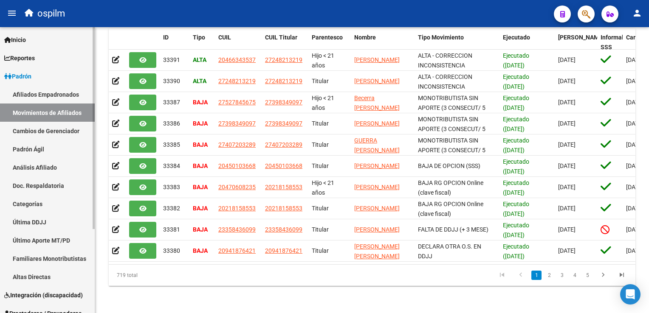
click at [13, 36] on span "Inicio" at bounding box center [15, 39] width 22 height 9
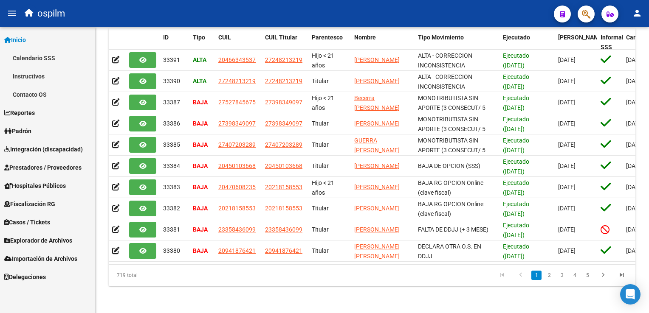
click at [32, 98] on link "Contacto OS" at bounding box center [47, 94] width 95 height 18
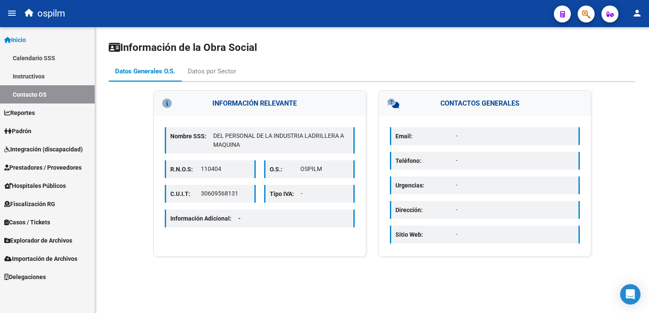
click at [417, 135] on p "Email:" at bounding box center [425, 136] width 60 height 9
click at [209, 78] on div "Datos por Sector" at bounding box center [211, 71] width 61 height 20
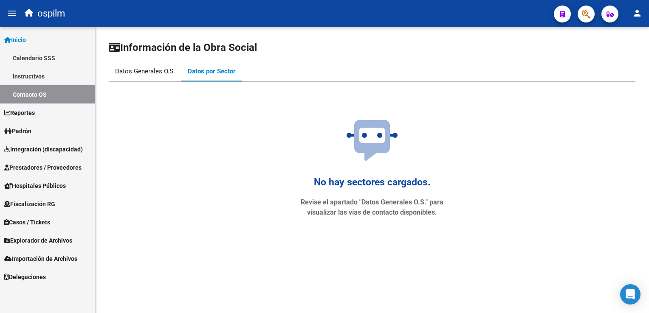
click at [144, 76] on div "Datos Generales O.S." at bounding box center [145, 71] width 60 height 9
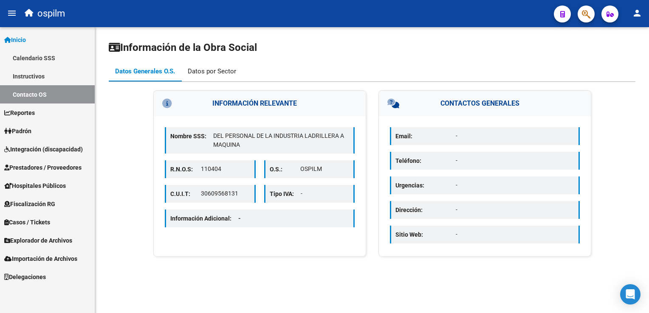
click at [216, 74] on div "Datos por Sector" at bounding box center [212, 71] width 48 height 9
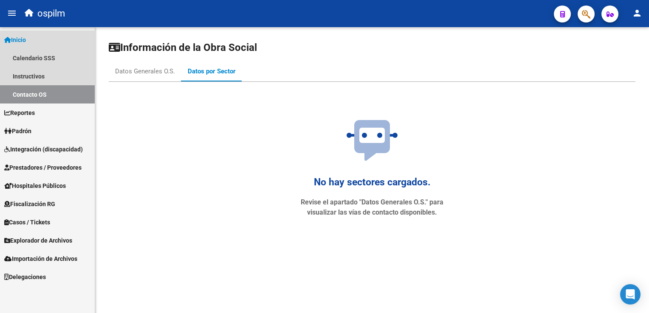
click at [23, 39] on span "Inicio" at bounding box center [15, 39] width 22 height 9
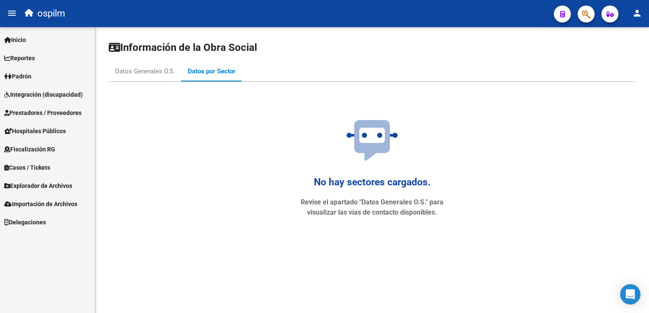
click at [24, 38] on span "Inicio" at bounding box center [15, 39] width 22 height 9
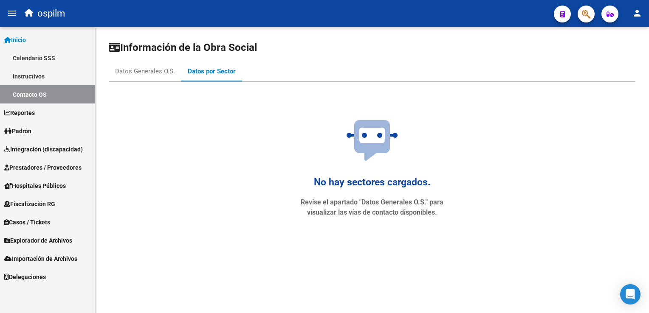
click at [26, 38] on span "Inicio" at bounding box center [15, 39] width 22 height 9
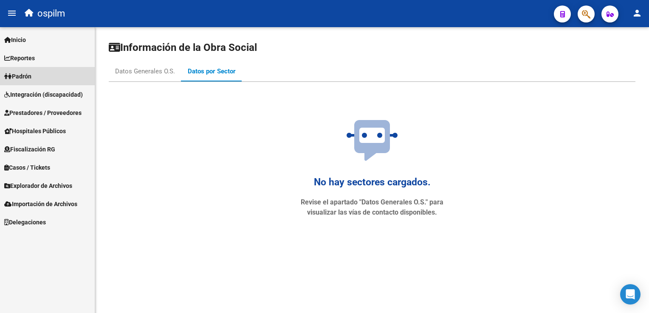
click at [24, 76] on span "Padrón" at bounding box center [17, 76] width 27 height 9
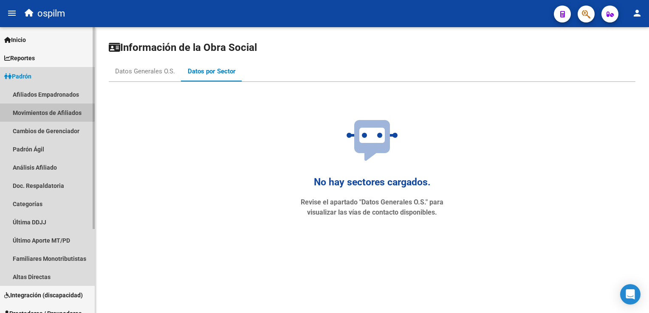
click at [39, 113] on link "Movimientos de Afiliados" at bounding box center [47, 113] width 95 height 18
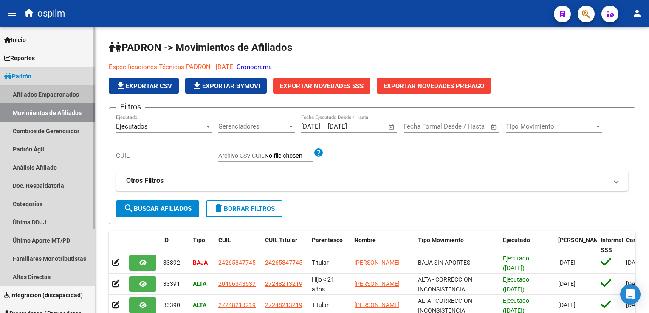
click at [41, 94] on link "Afiliados Empadronados" at bounding box center [47, 94] width 95 height 18
